Goal: Transaction & Acquisition: Obtain resource

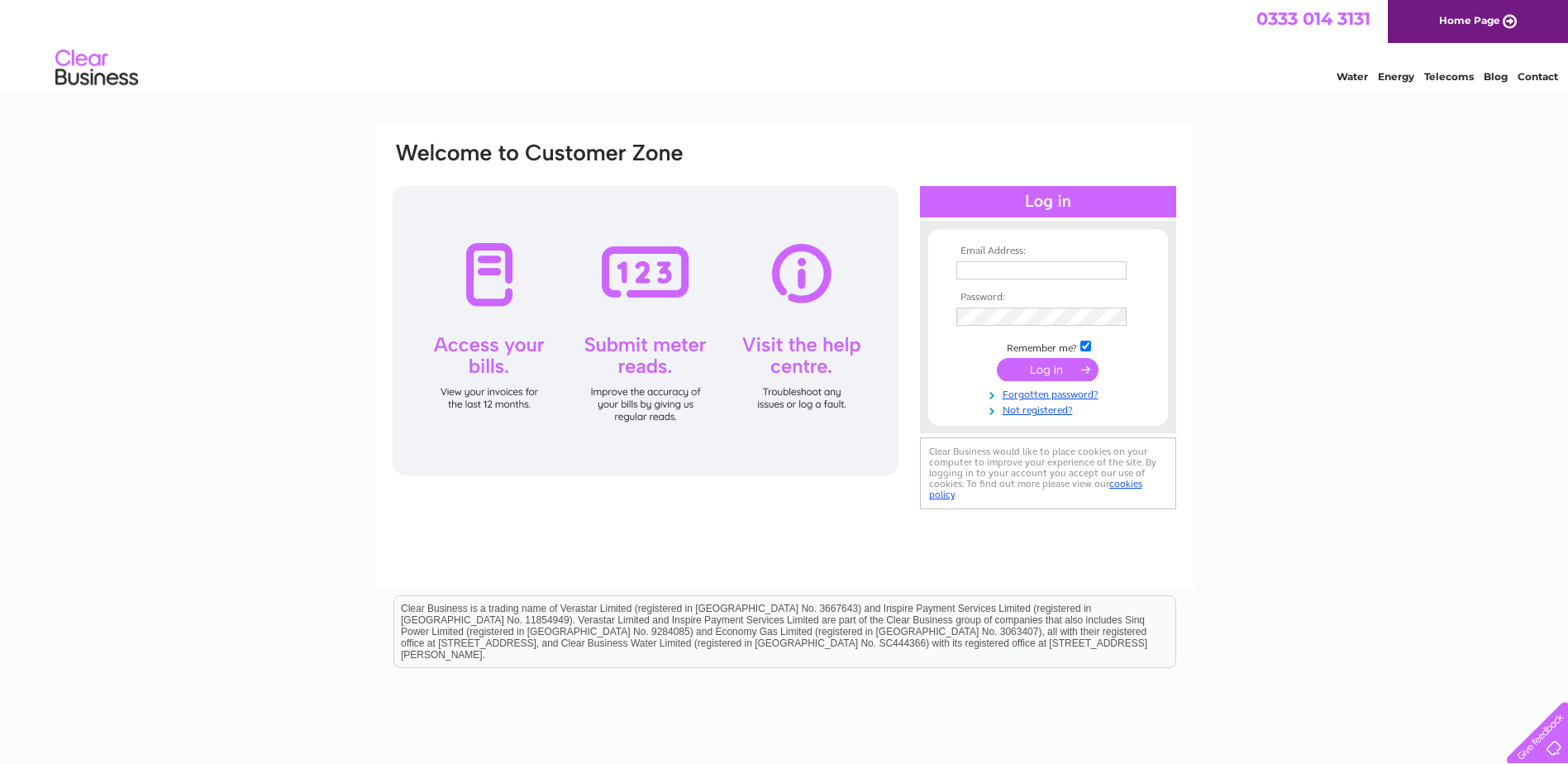
type input "neil.ellis@cghg.co.uk"
click at [1043, 366] on input "submit" at bounding box center [1048, 369] width 102 height 23
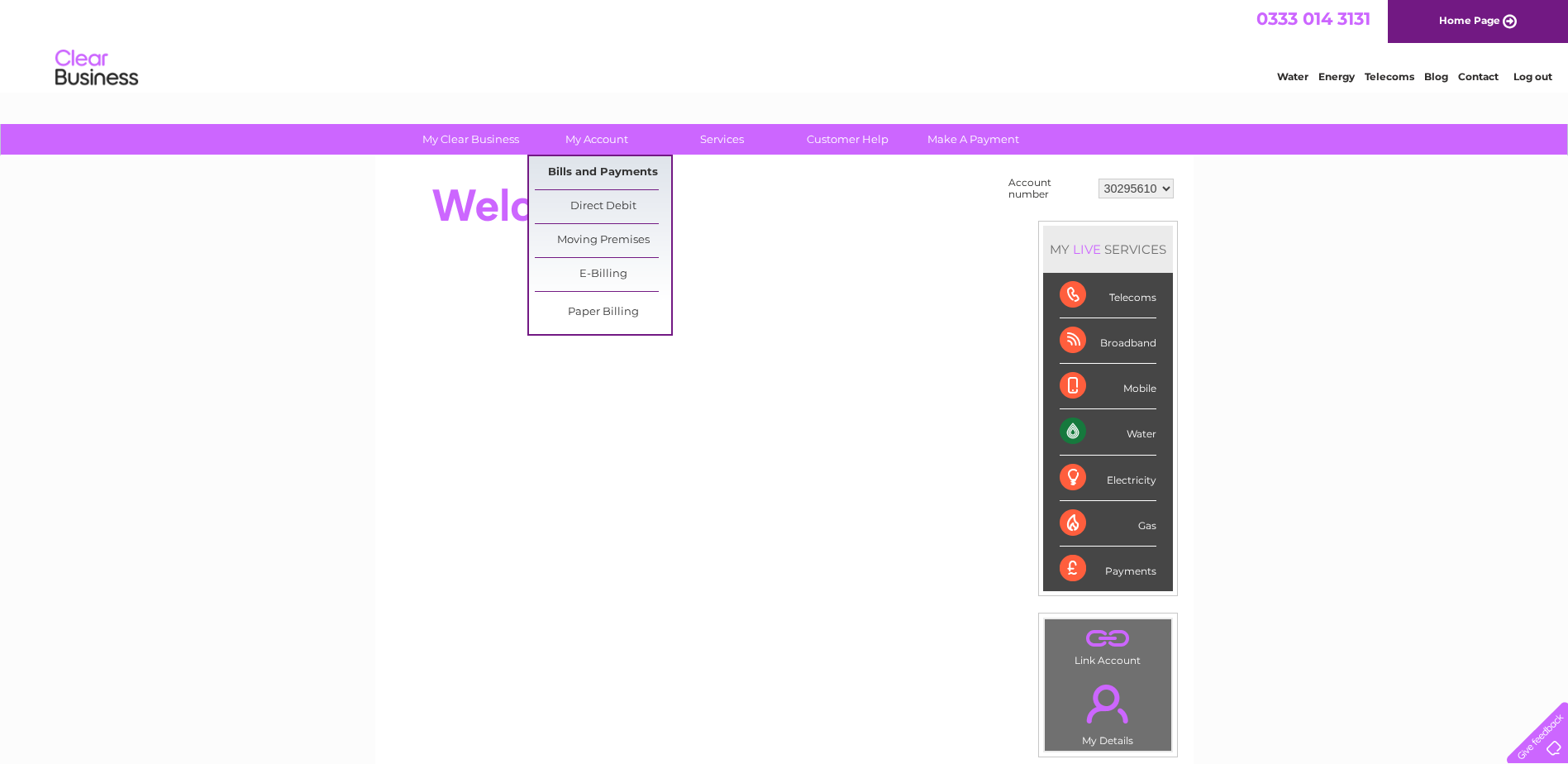
click at [618, 171] on link "Bills and Payments" at bounding box center [602, 173] width 136 height 33
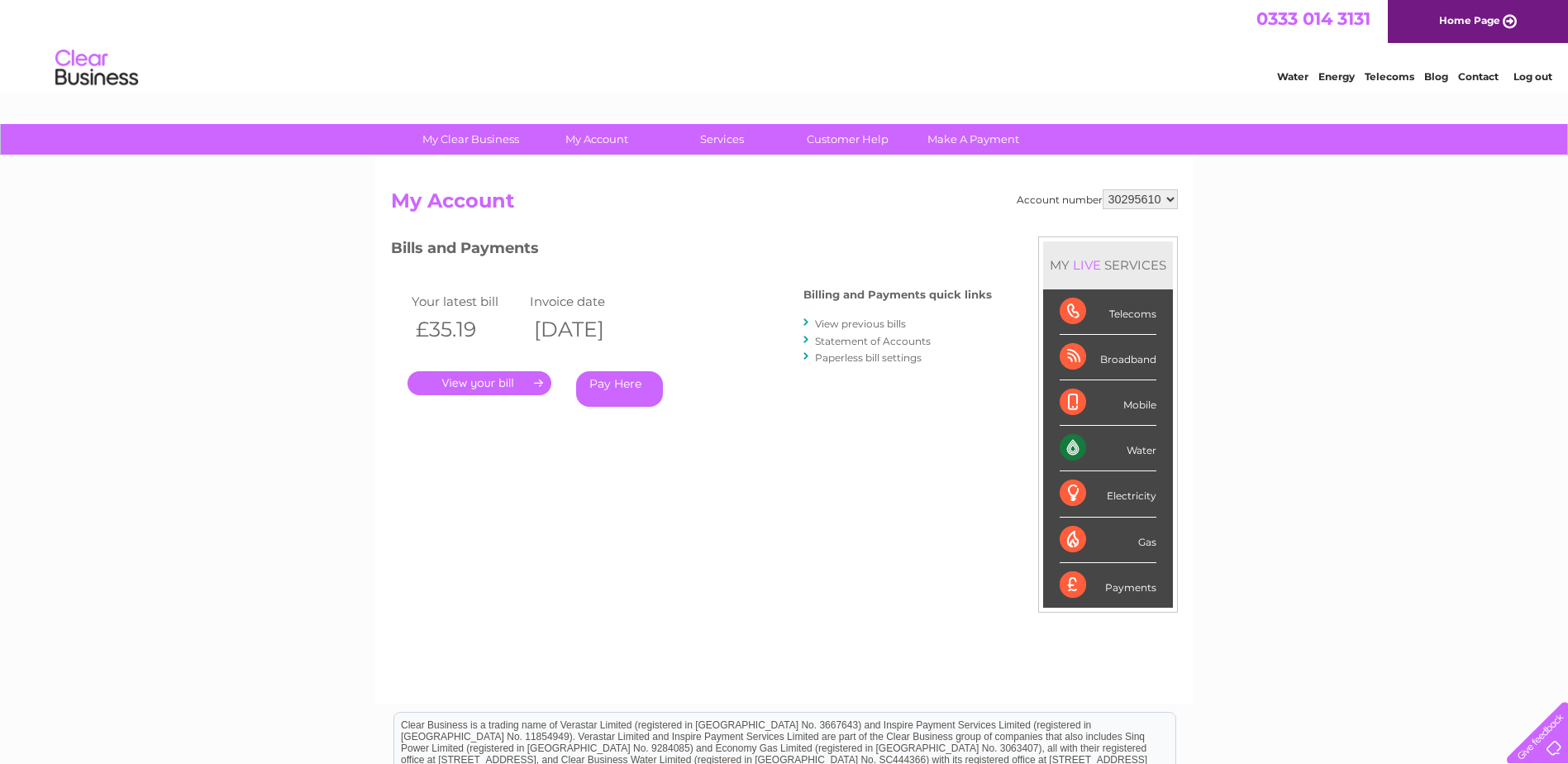
click at [495, 385] on link "." at bounding box center [479, 383] width 143 height 24
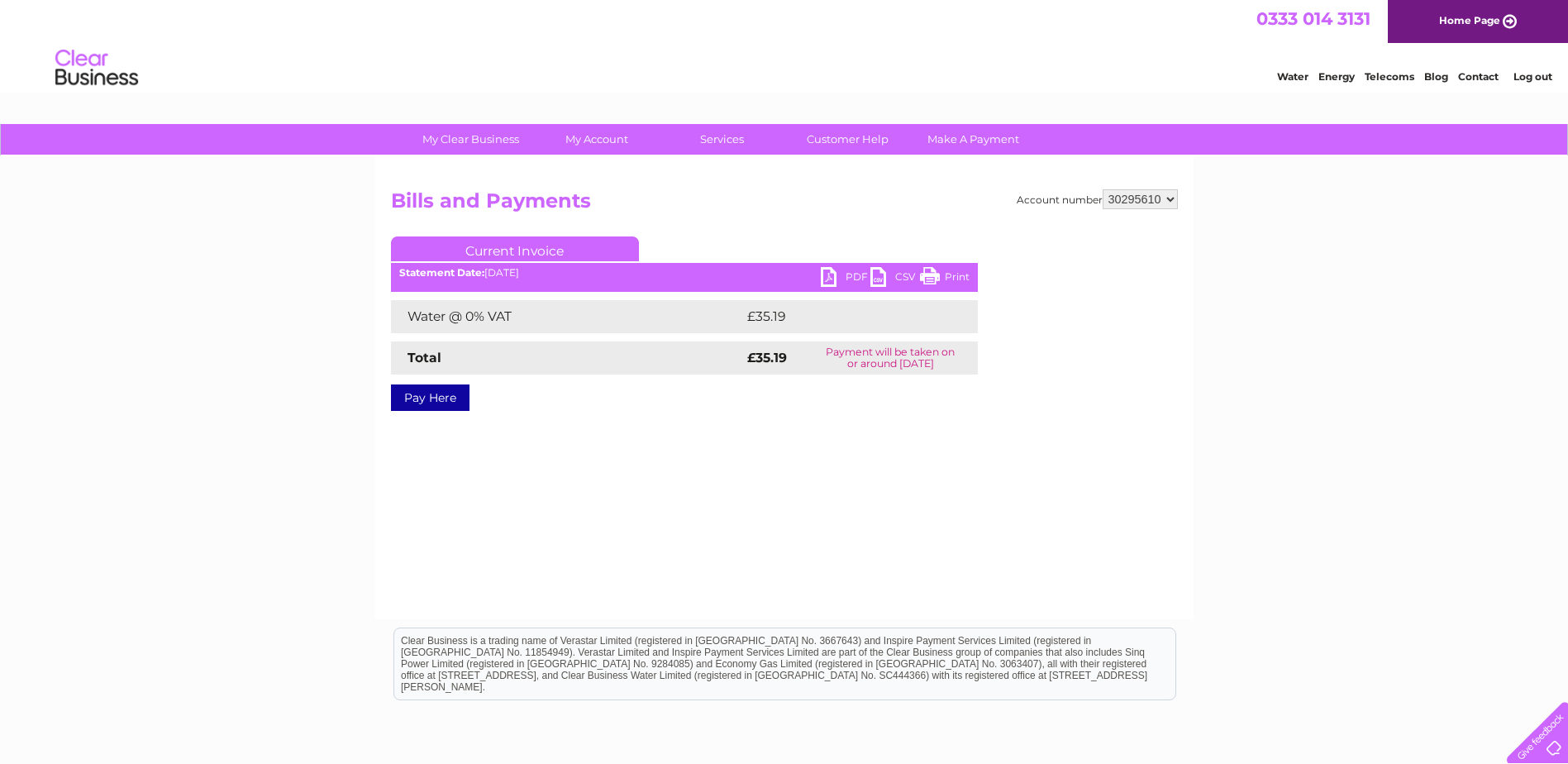
click at [828, 273] on link "PDF" at bounding box center [846, 279] width 50 height 24
